Goal: Information Seeking & Learning: Learn about a topic

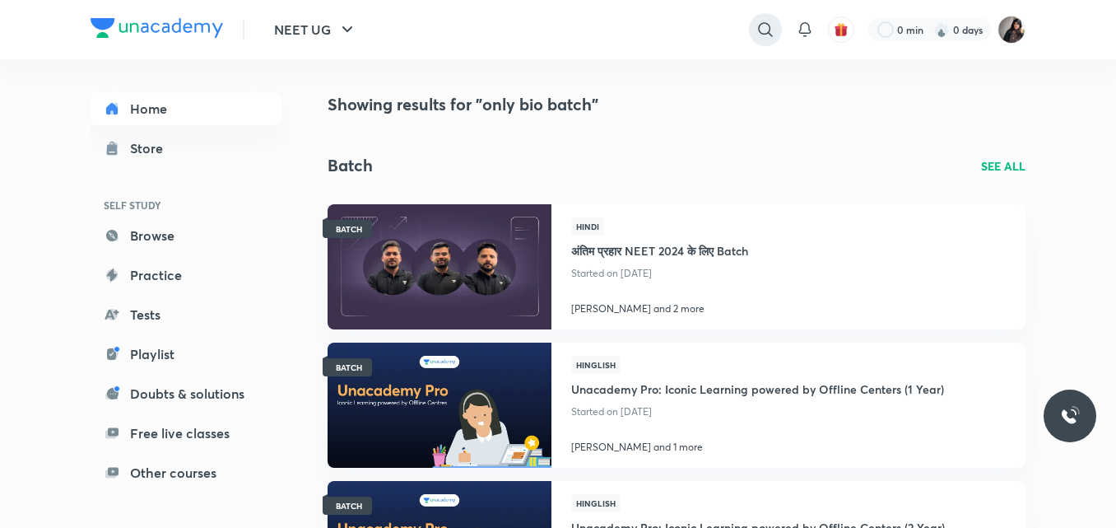
click at [759, 35] on icon at bounding box center [766, 30] width 20 height 20
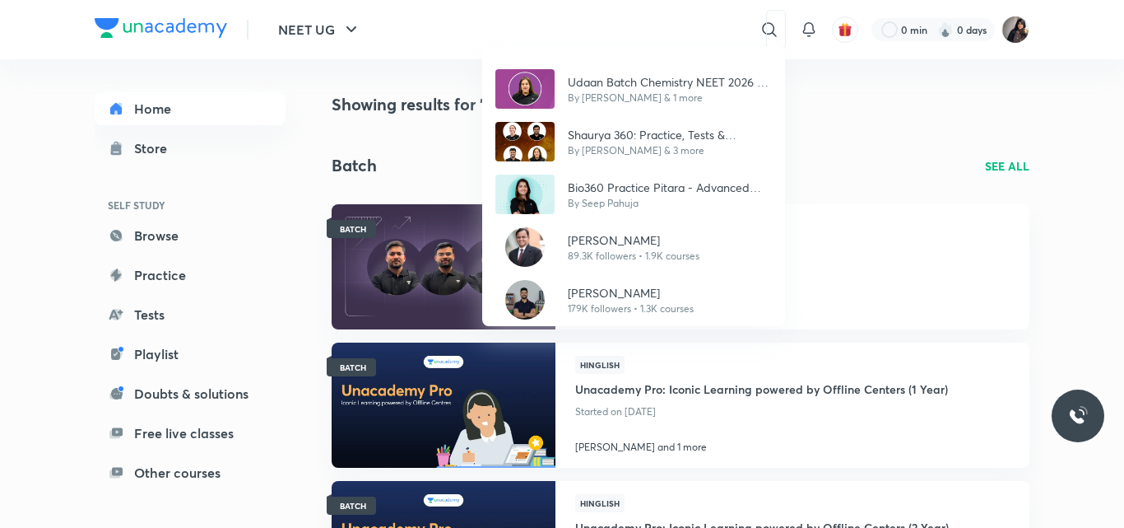
click at [621, 25] on div "Udaan Batch Chemistry NEET 2026 - [PERSON_NAME] By [PERSON_NAME] & 1 more Shaur…" at bounding box center [562, 264] width 1124 height 528
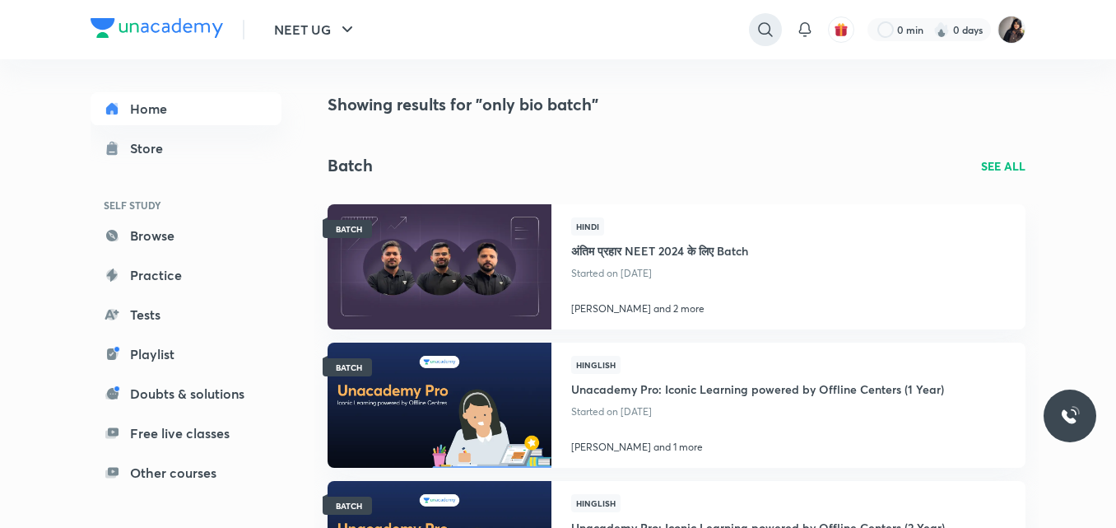
click at [756, 33] on icon at bounding box center [766, 30] width 20 height 20
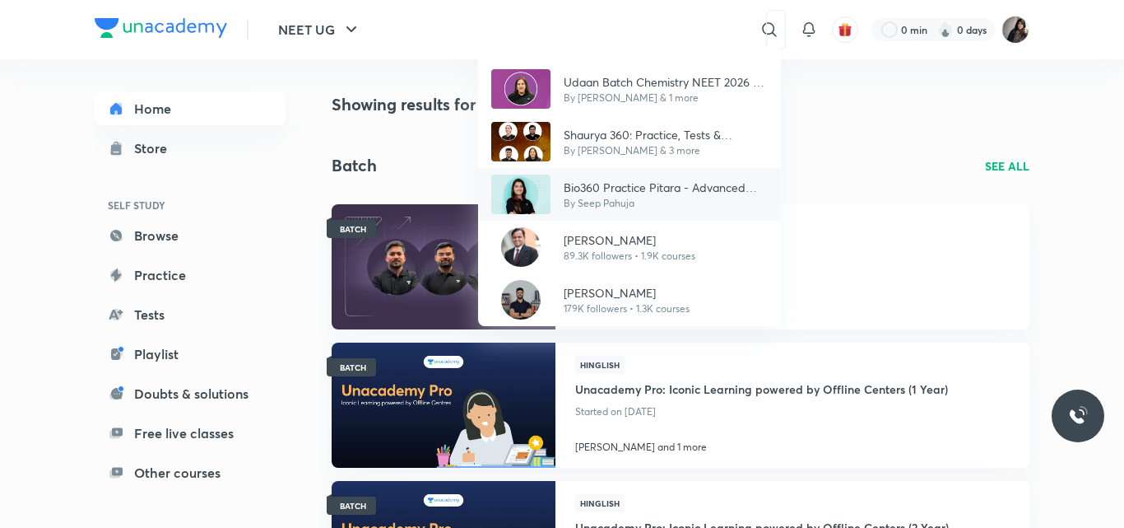
click at [629, 191] on p "Bio360 Practice Pitara - Advanced level prep by [PERSON_NAME]" at bounding box center [666, 187] width 204 height 17
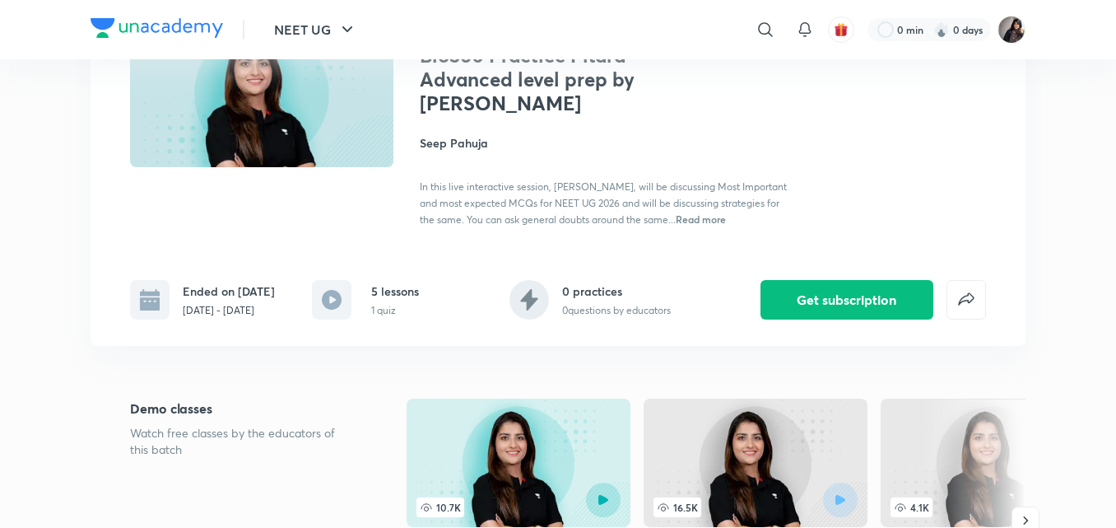
scroll to position [160, 0]
click at [594, 144] on h4 "Seep Pahuja" at bounding box center [604, 141] width 369 height 17
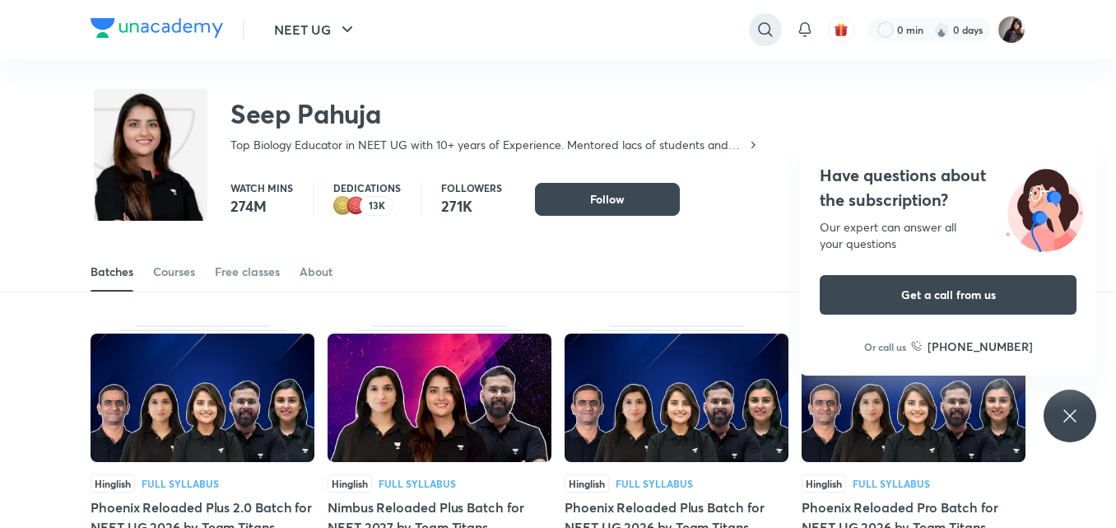
click at [763, 28] on icon at bounding box center [766, 30] width 20 height 20
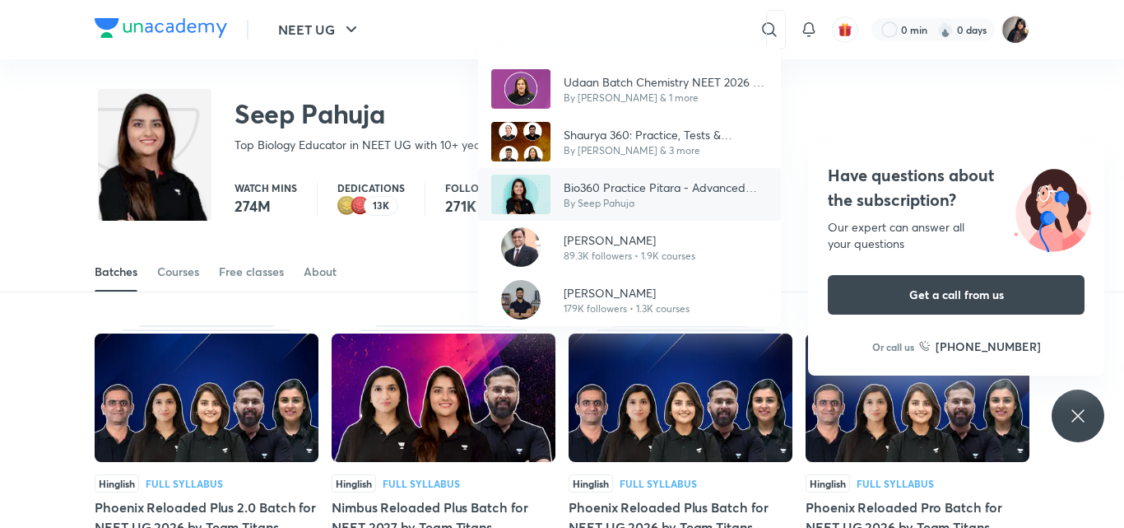
click at [681, 188] on p "Bio360 Practice Pitara - Advanced level prep by [PERSON_NAME]" at bounding box center [666, 187] width 204 height 17
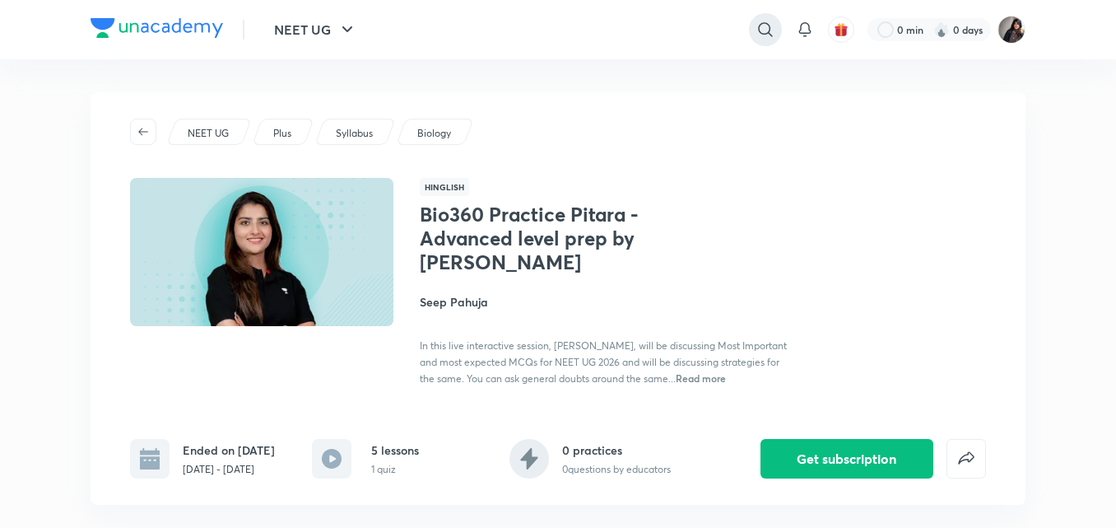
click at [756, 30] on icon at bounding box center [766, 30] width 20 height 20
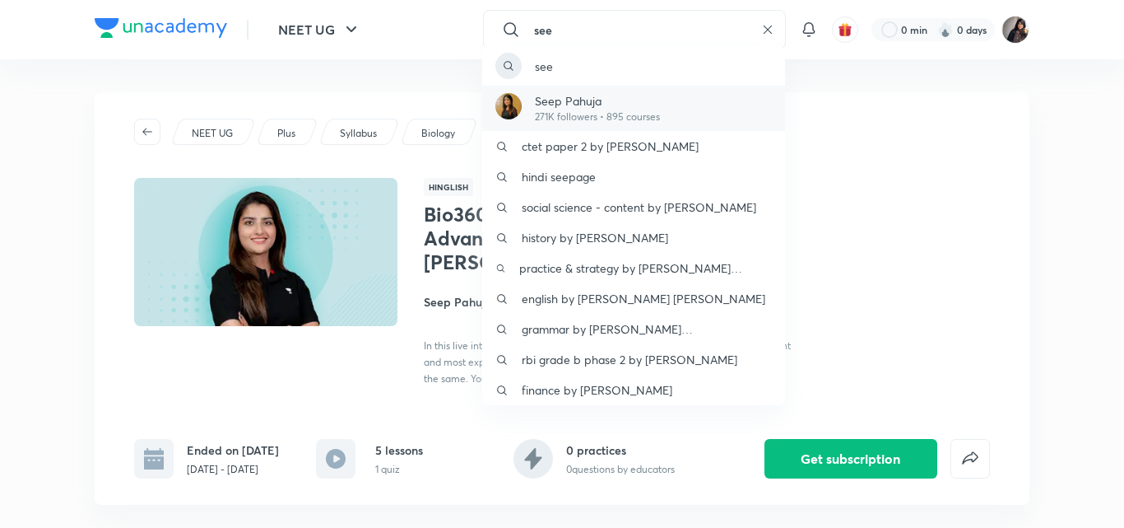
type input "see"
click at [616, 117] on p "271K followers • 895 courses" at bounding box center [597, 116] width 125 height 15
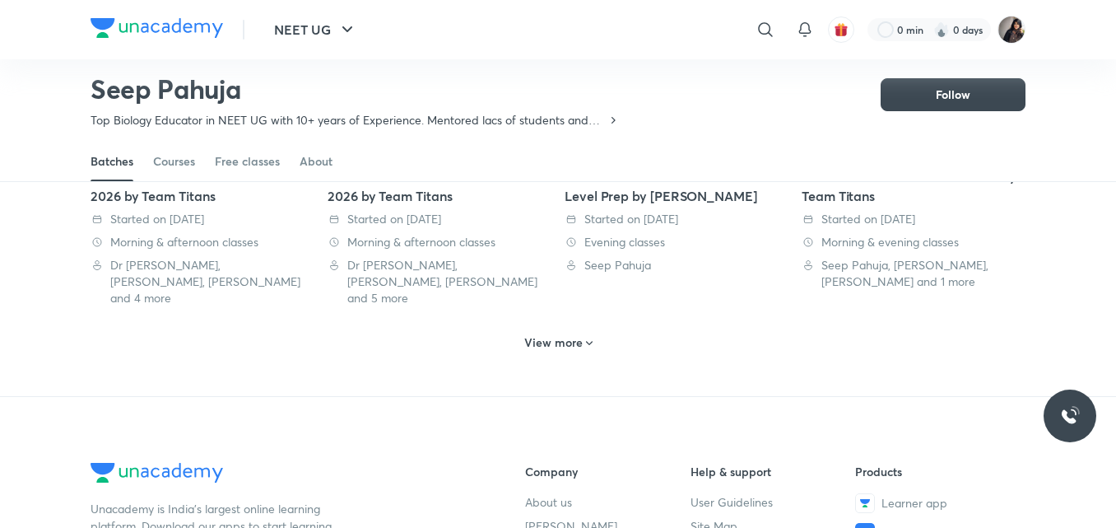
scroll to position [935, 0]
click at [565, 332] on h6 "View more" at bounding box center [553, 340] width 58 height 16
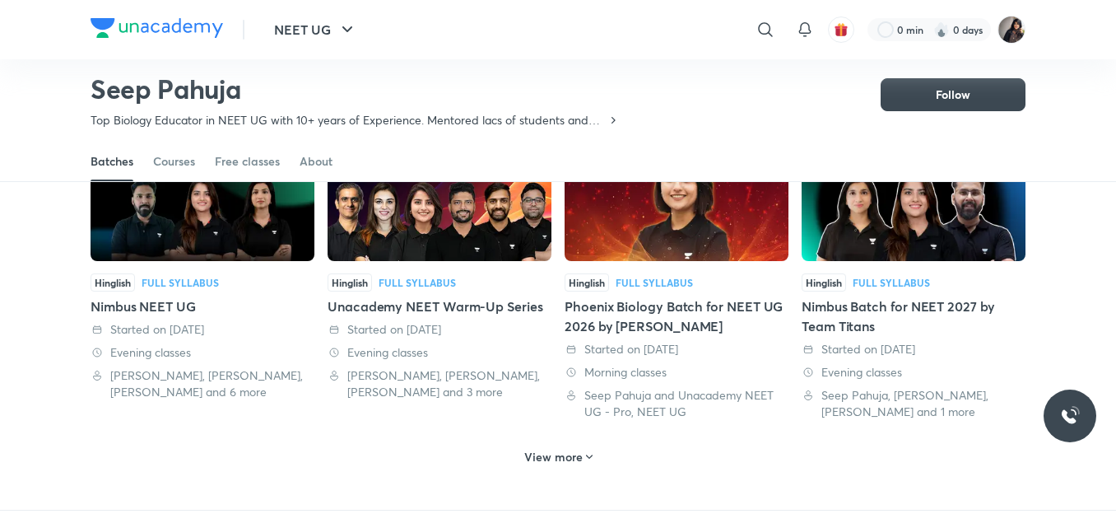
scroll to position [1750, 0]
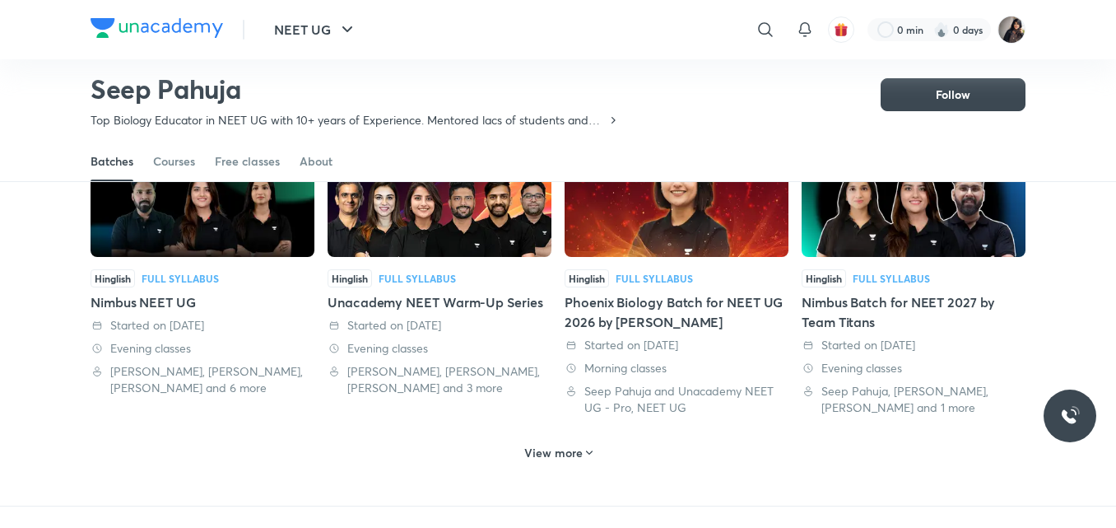
click at [649, 292] on div "Phoenix Biology Batch for NEET UG 2026 by [PERSON_NAME]" at bounding box center [677, 312] width 224 height 40
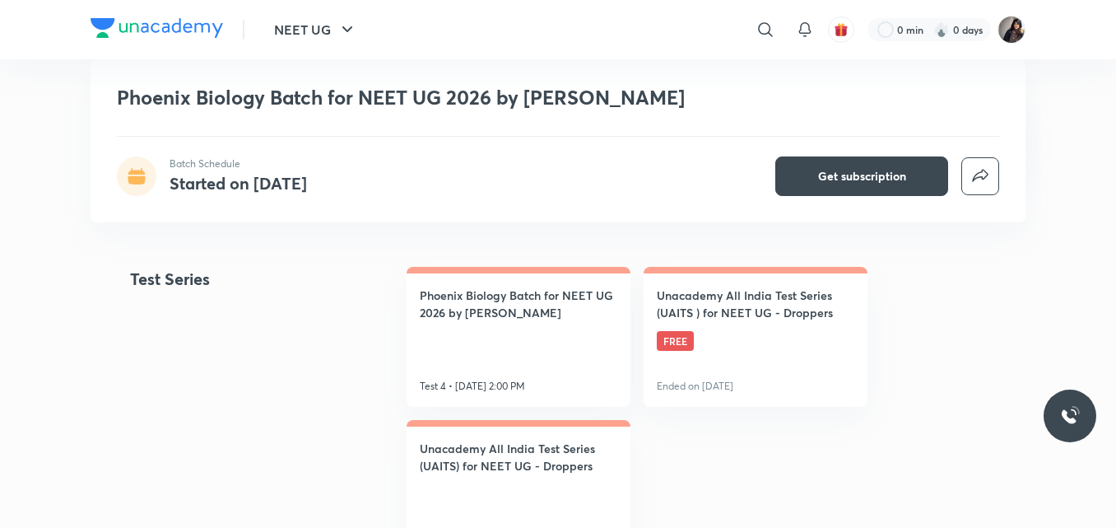
scroll to position [737, 0]
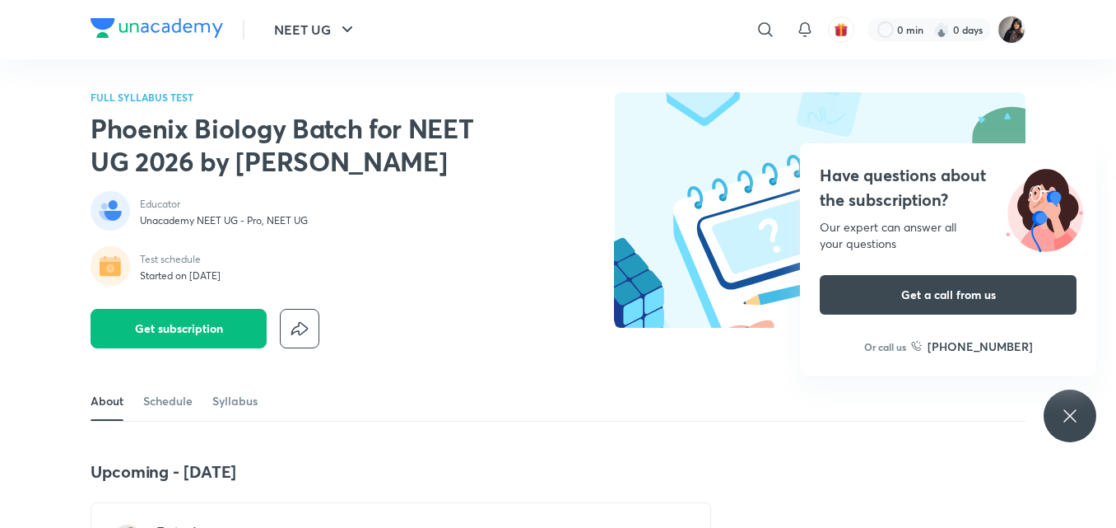
click at [1080, 425] on div "Have questions about the subscription? Our expert can answer all your questions…" at bounding box center [1070, 415] width 53 height 53
